Goal: Task Accomplishment & Management: Use online tool/utility

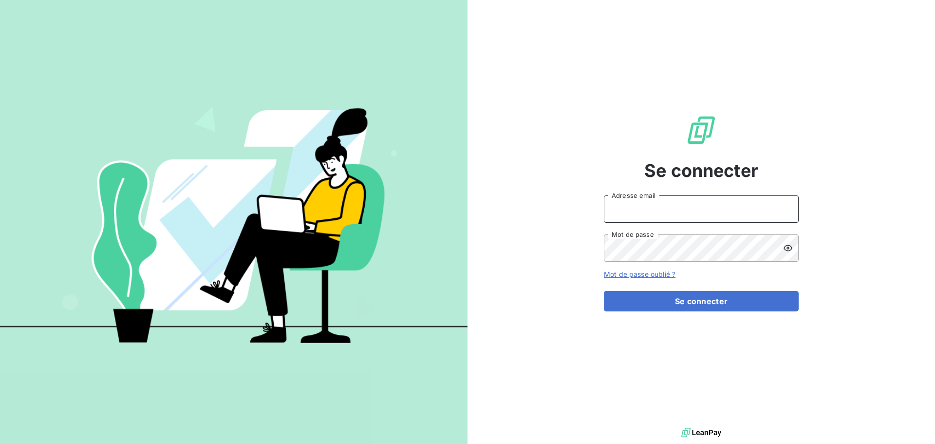
type input "[PERSON_NAME][EMAIL_ADDRESS][DOMAIN_NAME]"
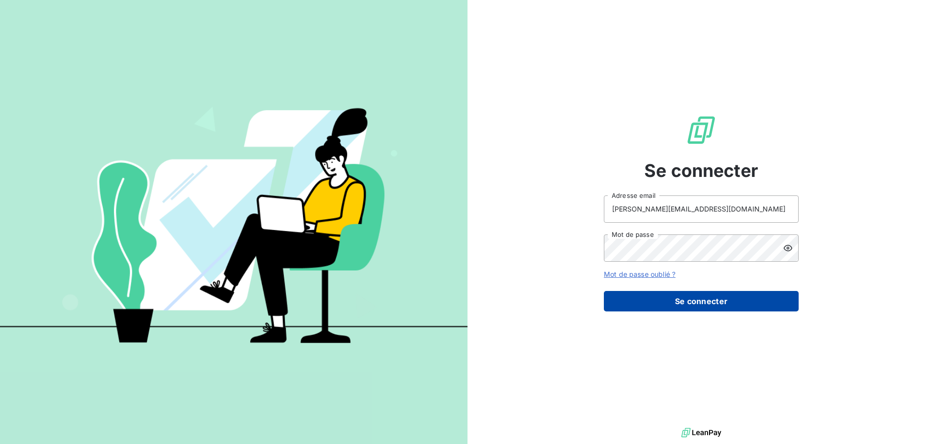
drag, startPoint x: 913, startPoint y: 4, endPoint x: 670, endPoint y: 301, distance: 384.0
click at [670, 301] on button "Se connecter" at bounding box center [701, 301] width 195 height 20
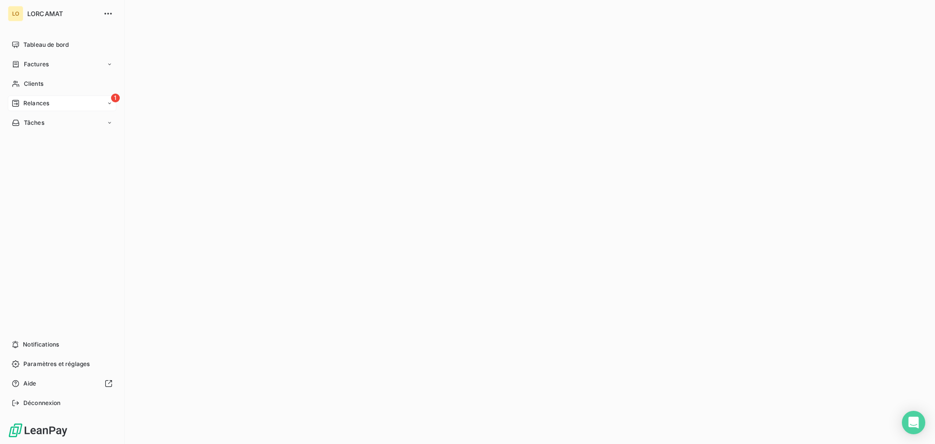
click at [110, 106] on div "1 Relances" at bounding box center [62, 103] width 109 height 16
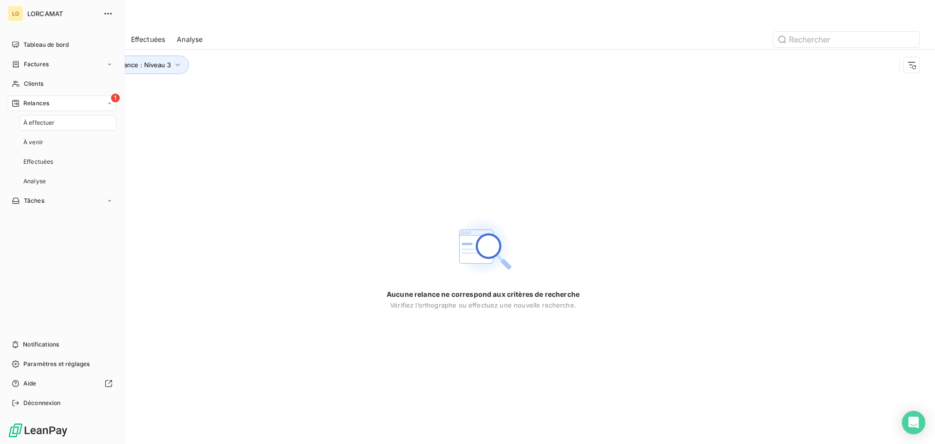
click at [111, 104] on icon at bounding box center [110, 103] width 6 height 6
click at [69, 97] on div "1 Relances" at bounding box center [62, 103] width 109 height 16
click at [19, 103] on icon at bounding box center [15, 103] width 7 height 7
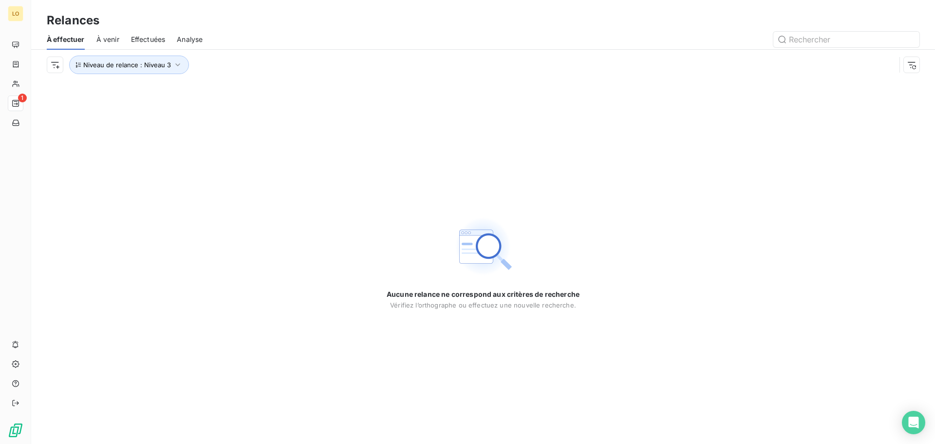
click at [376, 213] on div "Aucune relance ne correspond aux critères de recherche [PERSON_NAME] l’orthogra…" at bounding box center [483, 262] width 904 height 364
click at [588, 135] on div "Aucune relance ne correspond aux critères de recherche [PERSON_NAME] l’orthogra…" at bounding box center [483, 262] width 904 height 364
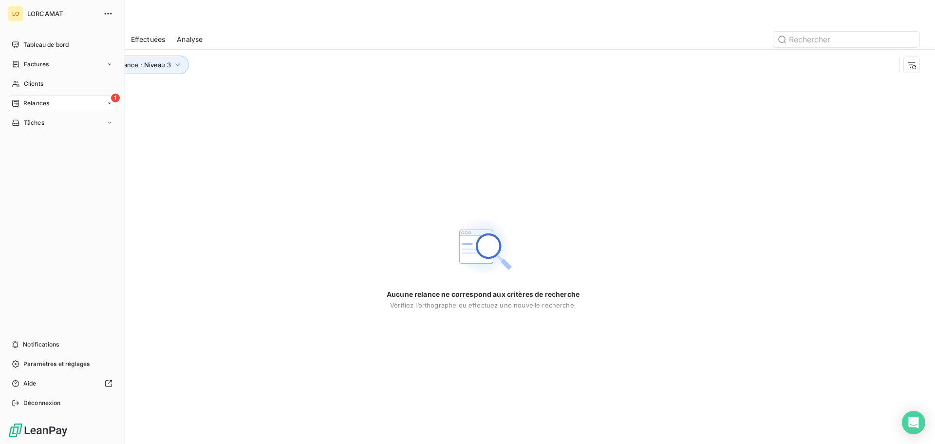
click at [113, 98] on span "1" at bounding box center [115, 97] width 9 height 9
click at [114, 101] on span "1" at bounding box center [115, 97] width 9 height 9
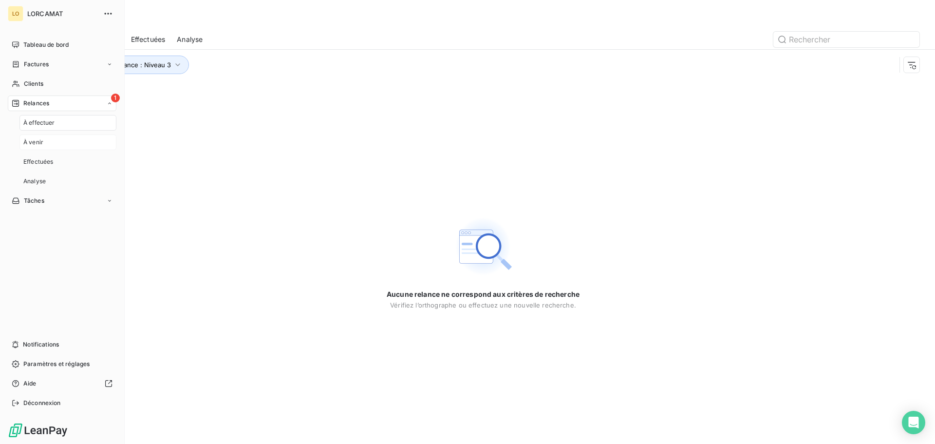
click at [72, 145] on div "À venir" at bounding box center [67, 142] width 97 height 16
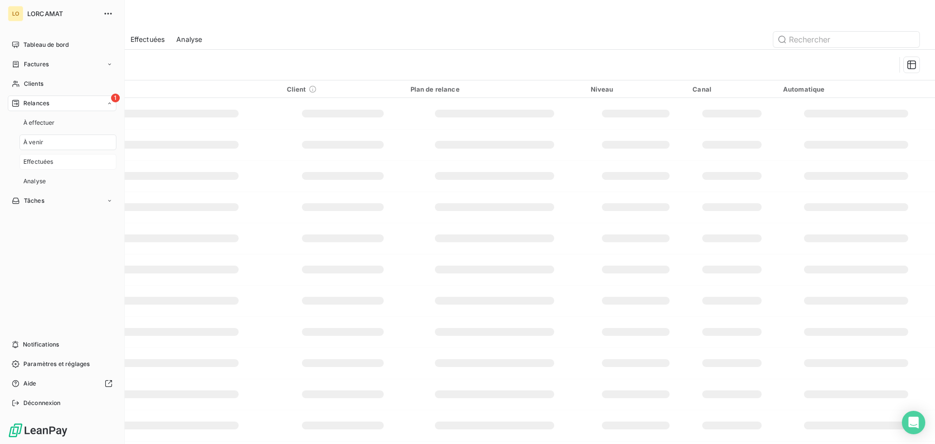
click at [69, 158] on div "Effectuées" at bounding box center [67, 162] width 97 height 16
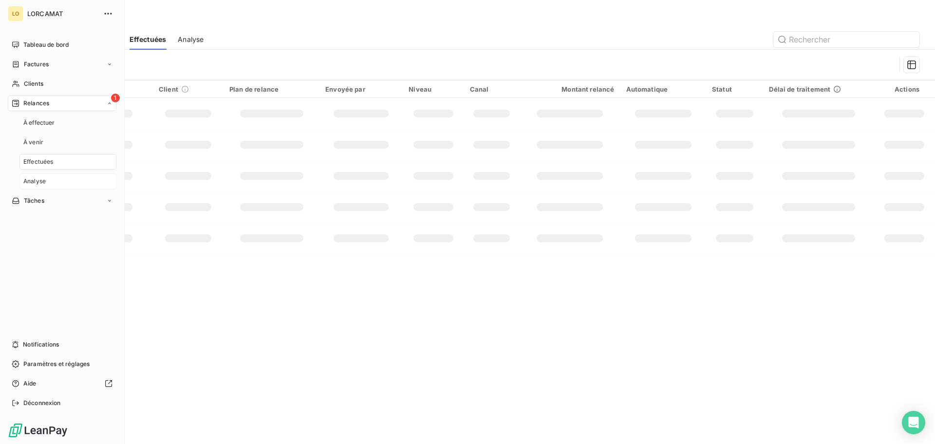
click at [58, 184] on div "Analyse" at bounding box center [67, 181] width 97 height 16
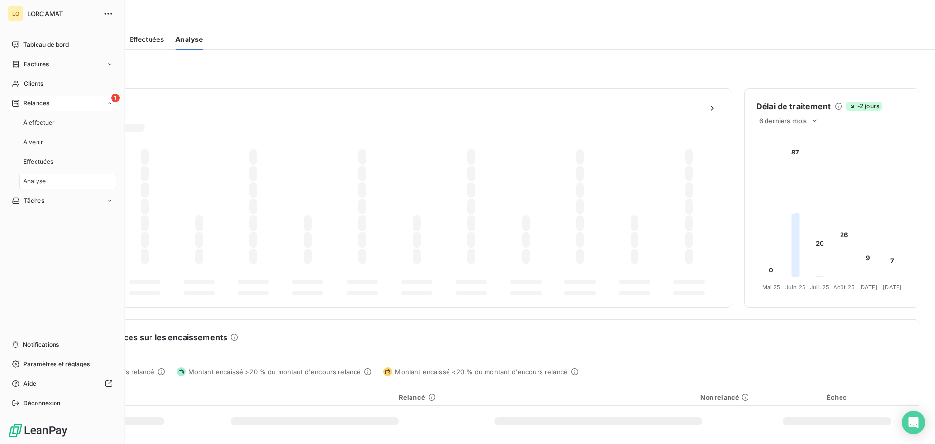
click at [104, 105] on div "1 Relances" at bounding box center [62, 103] width 109 height 16
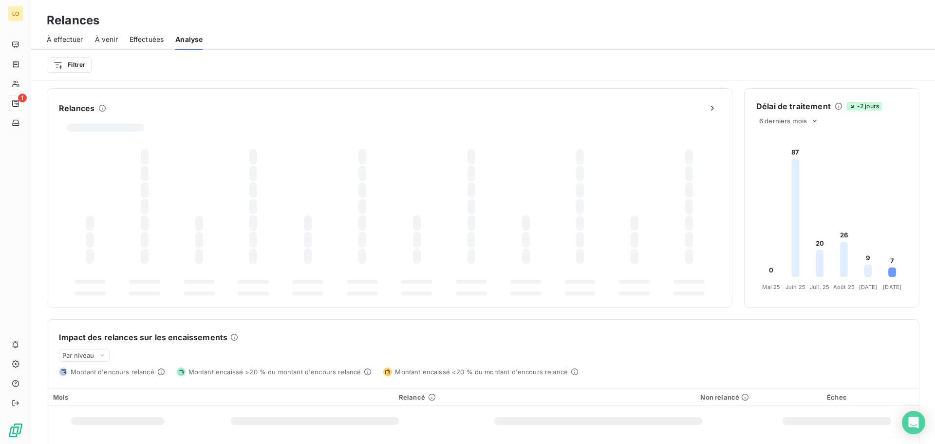
click at [335, 19] on div "Relances" at bounding box center [483, 21] width 904 height 18
click at [349, 66] on div "Filtrer" at bounding box center [483, 65] width 873 height 19
